Goal: Transaction & Acquisition: Subscribe to service/newsletter

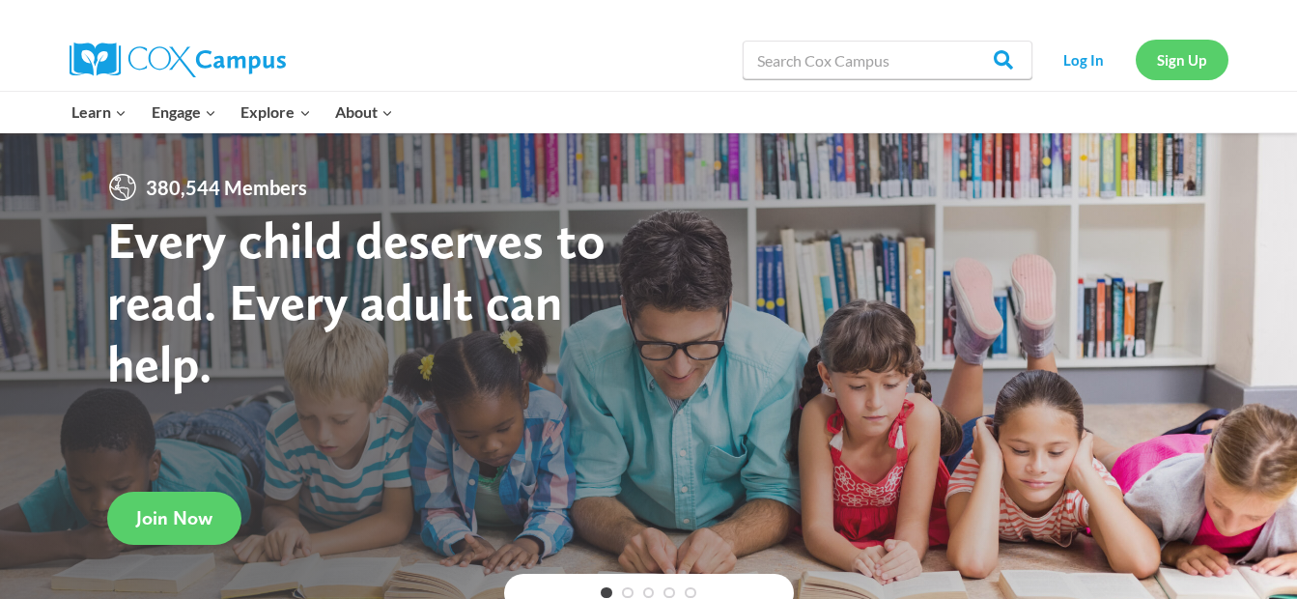
click at [1167, 60] on link "Sign Up" at bounding box center [1182, 60] width 93 height 40
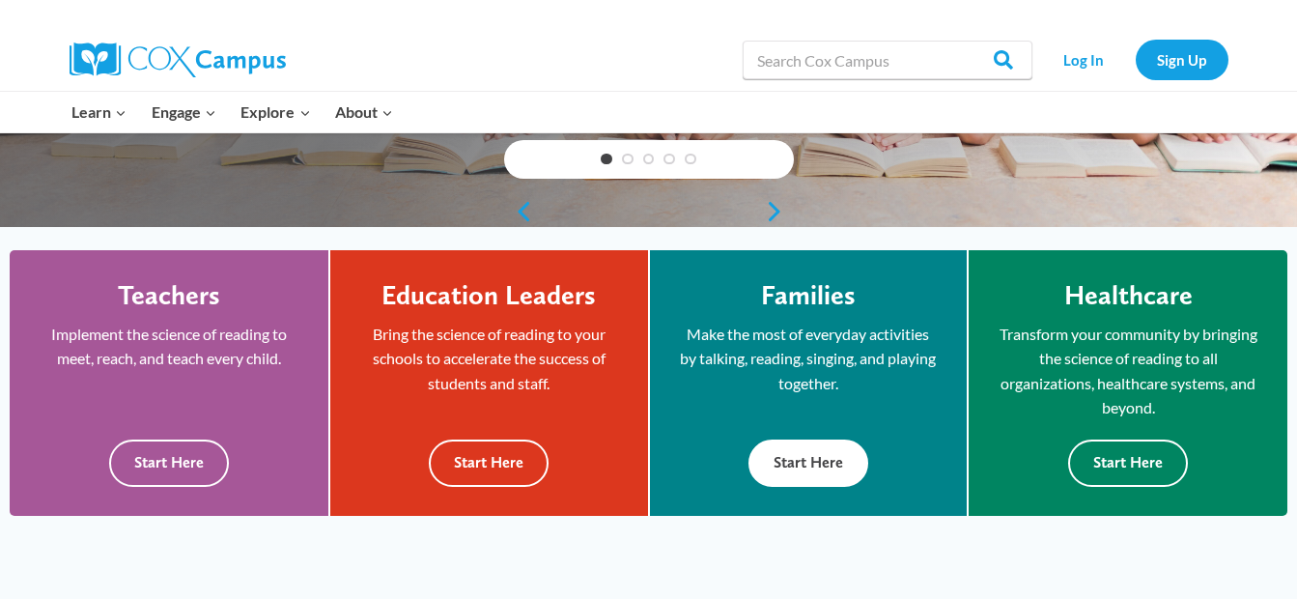
scroll to position [508, 0]
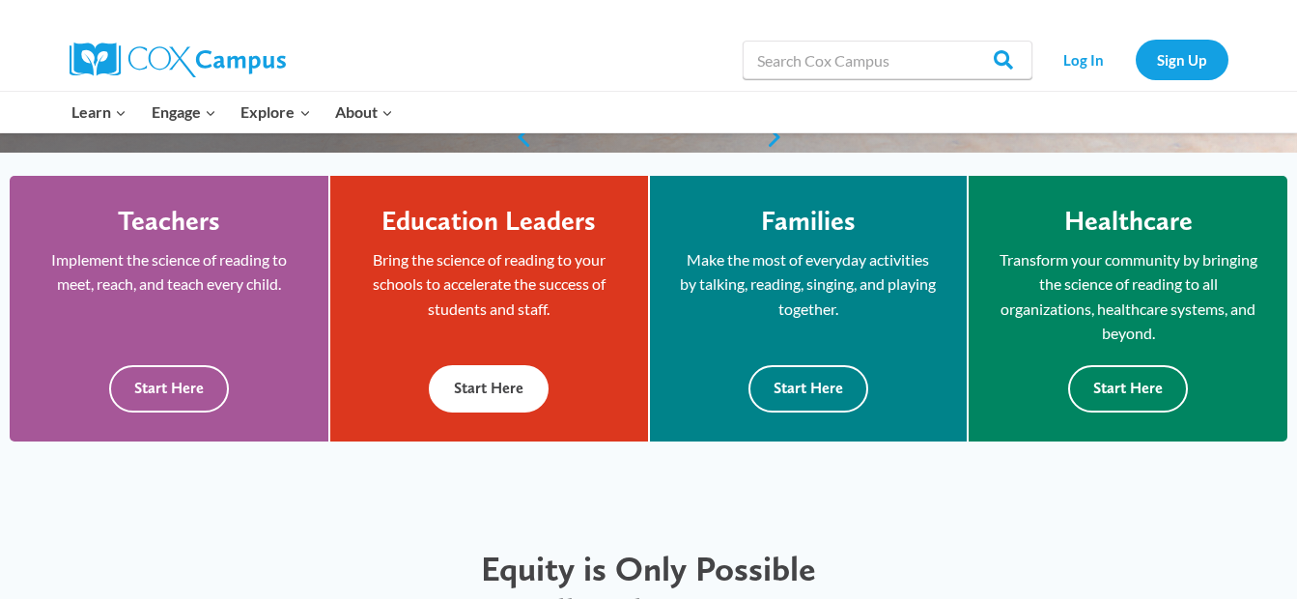
click at [506, 390] on button "Start Here" at bounding box center [489, 388] width 120 height 47
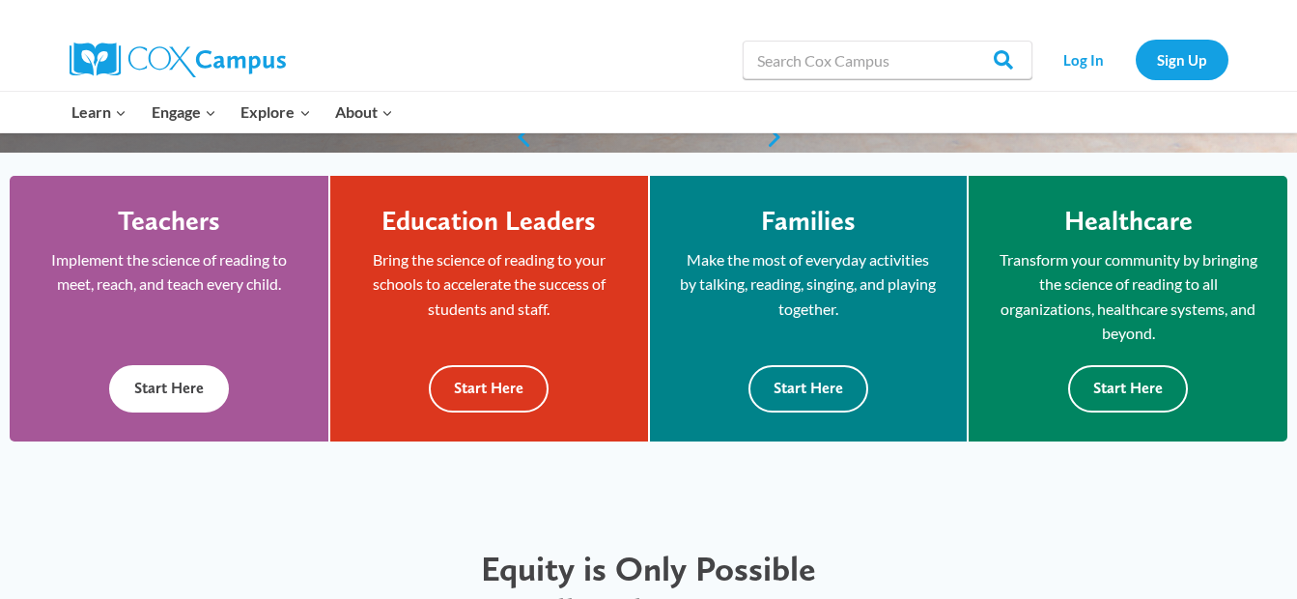
click at [193, 383] on button "Start Here" at bounding box center [169, 388] width 120 height 47
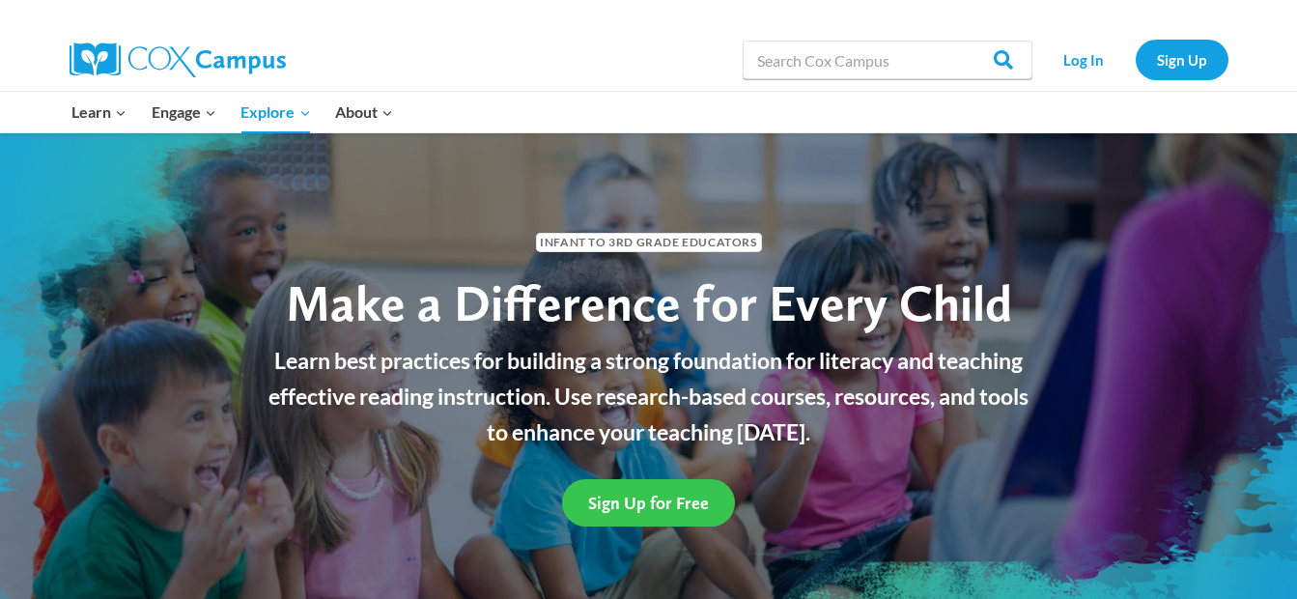
click at [674, 512] on span "Sign Up for Free" at bounding box center [648, 503] width 121 height 20
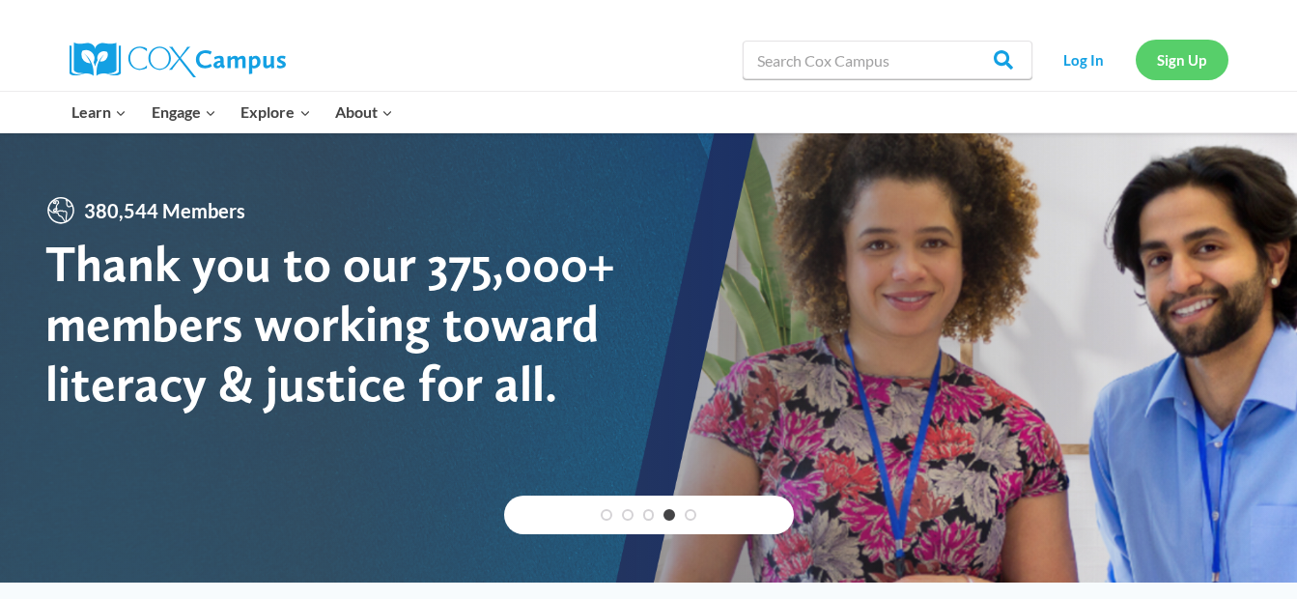
click at [1172, 72] on link "Sign Up" at bounding box center [1182, 60] width 93 height 40
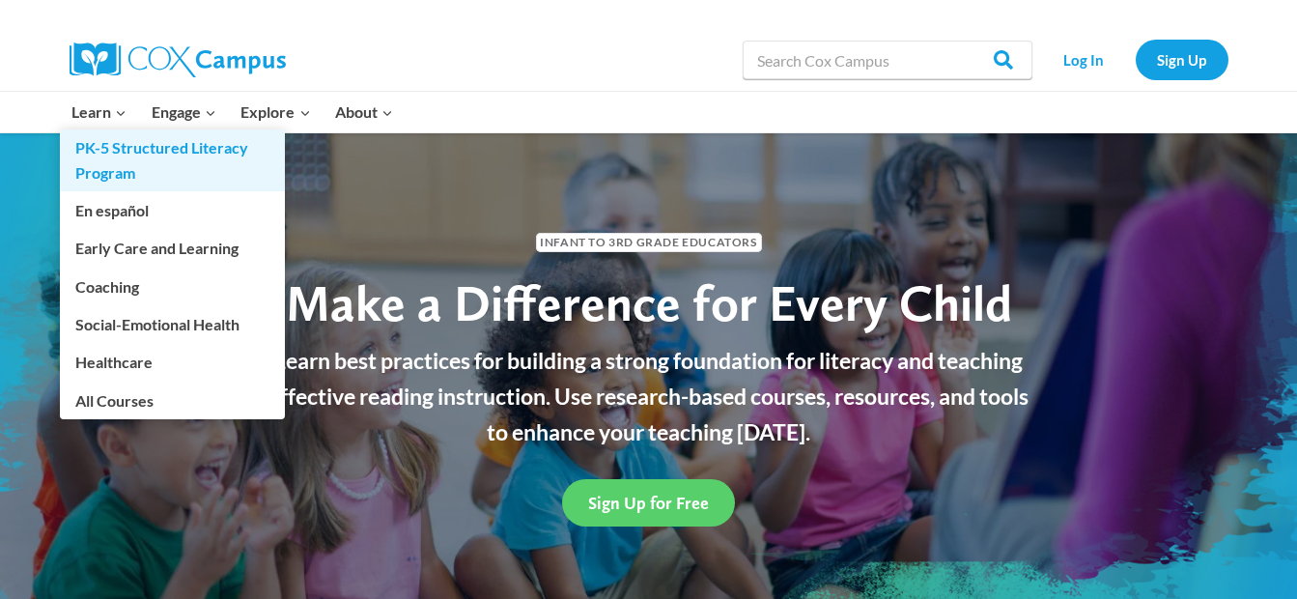
click at [131, 151] on link "PK-5 Structured Literacy Program" at bounding box center [172, 160] width 225 height 62
